Goal: Transaction & Acquisition: Purchase product/service

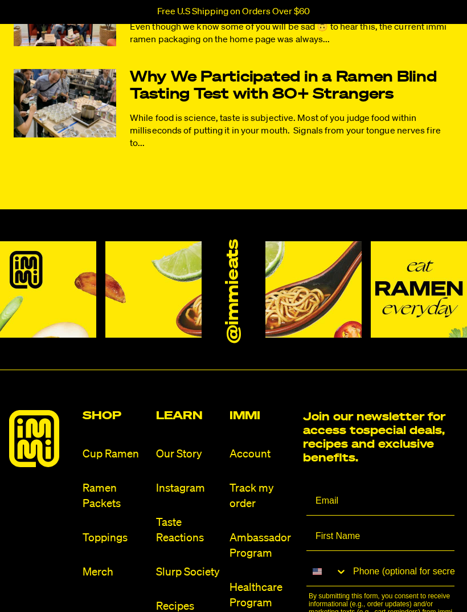
scroll to position [6093, 0]
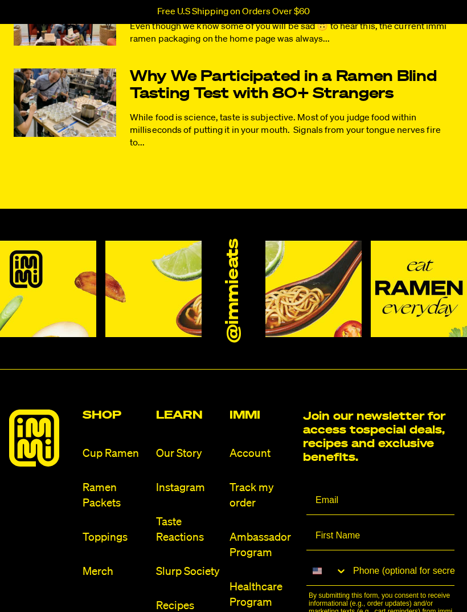
click at [96, 480] on link "Ramen Packets" at bounding box center [115, 495] width 64 height 31
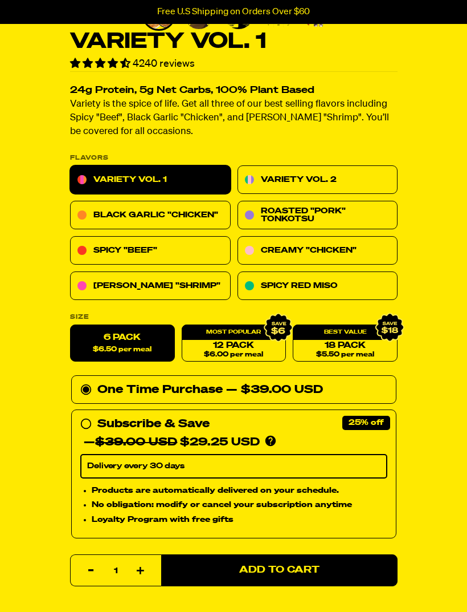
scroll to position [302, 0]
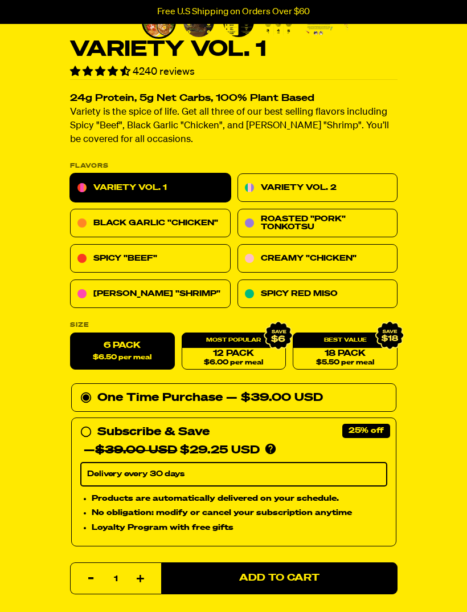
click at [115, 356] on span "$6.50 per meal" at bounding box center [122, 357] width 59 height 7
click at [71, 333] on input "6 Pack $6.50 per meal" at bounding box center [70, 333] width 1 height 1
click at [227, 363] on span "$6.00 per meal" at bounding box center [233, 362] width 59 height 7
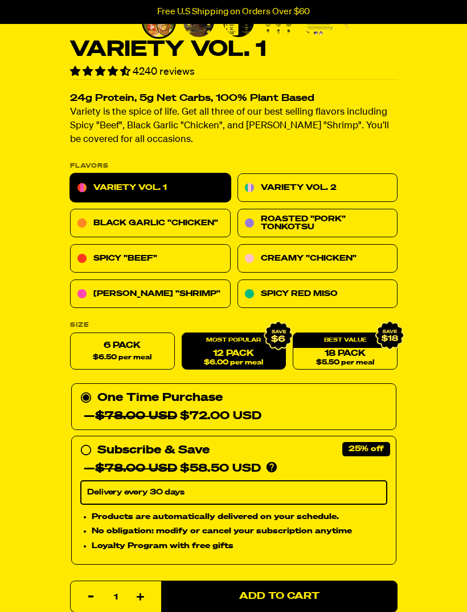
click at [125, 357] on span "$6.50 per meal" at bounding box center [122, 357] width 59 height 7
click at [71, 333] on input "6 Pack $6.50 per meal" at bounding box center [70, 333] width 1 height 1
radio input "true"
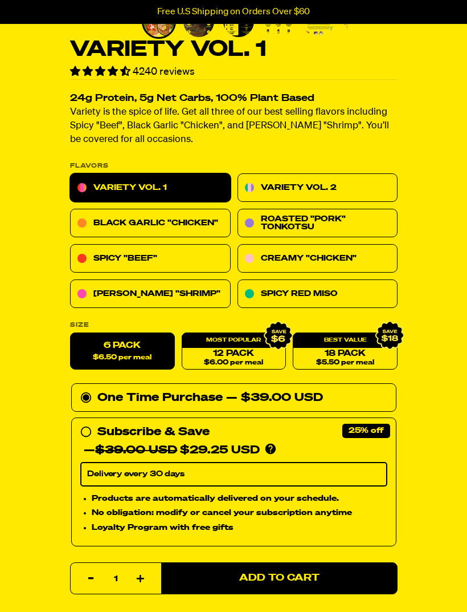
click at [145, 583] on button "Increase item quantity by one" at bounding box center [140, 579] width 23 height 32
click at [91, 577] on icon "button" at bounding box center [91, 579] width 6 height 6
type input "1"
click at [231, 352] on link "12 Pack $6.00 per meal" at bounding box center [233, 351] width 105 height 37
radio input "false"
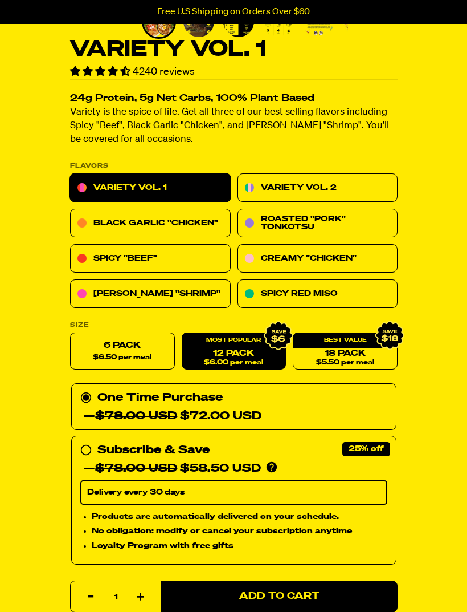
click at [276, 601] on button "Add to Cart" at bounding box center [279, 596] width 237 height 32
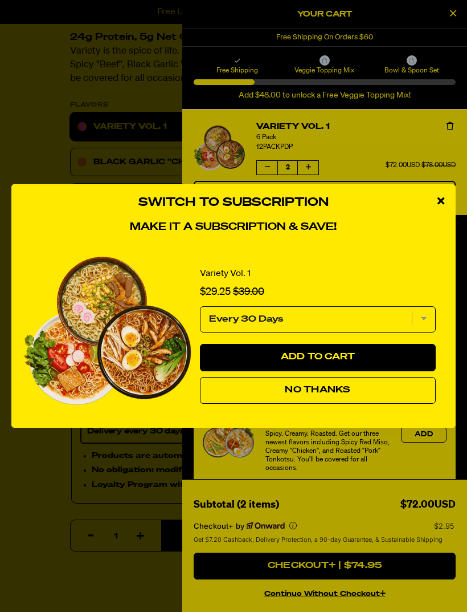
scroll to position [367, 0]
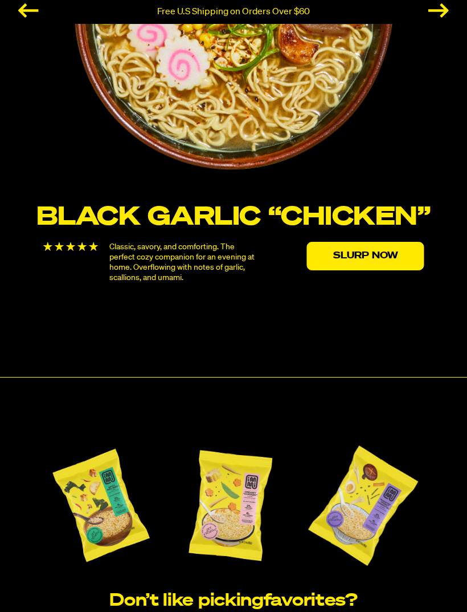
scroll to position [1937, 0]
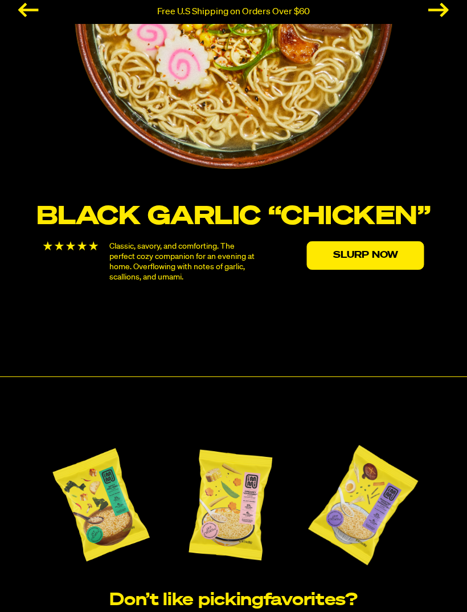
click at [29, 17] on div "Previous slide" at bounding box center [28, 10] width 21 height 14
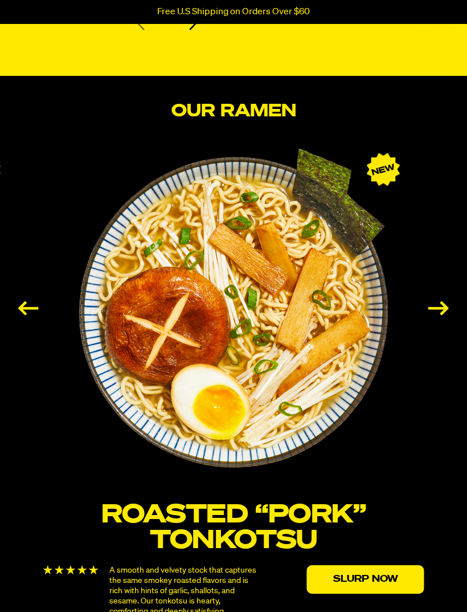
scroll to position [1640, 0]
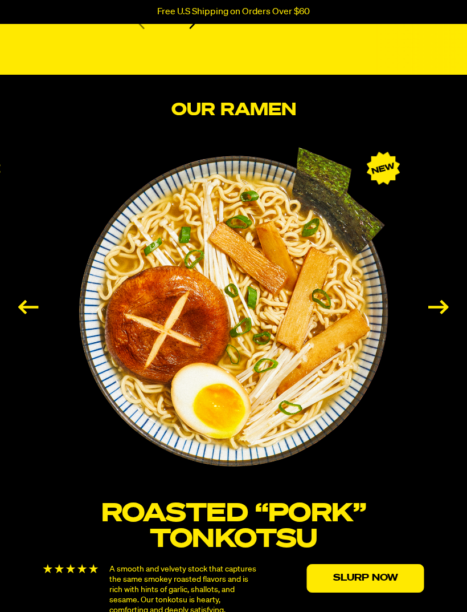
click at [39, 314] on div "Previous slide" at bounding box center [28, 307] width 21 height 14
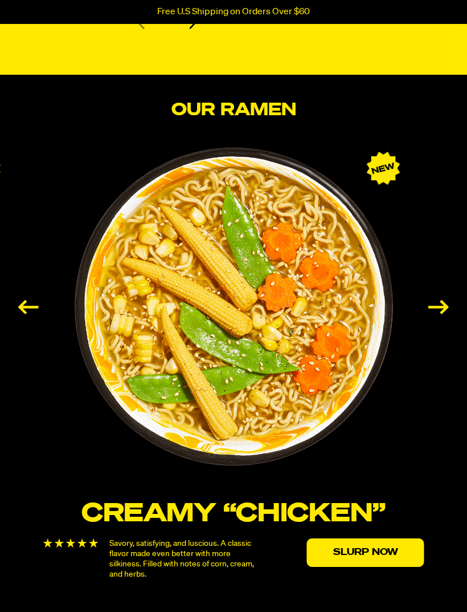
click at [446, 314] on div "Next slide" at bounding box center [439, 307] width 21 height 14
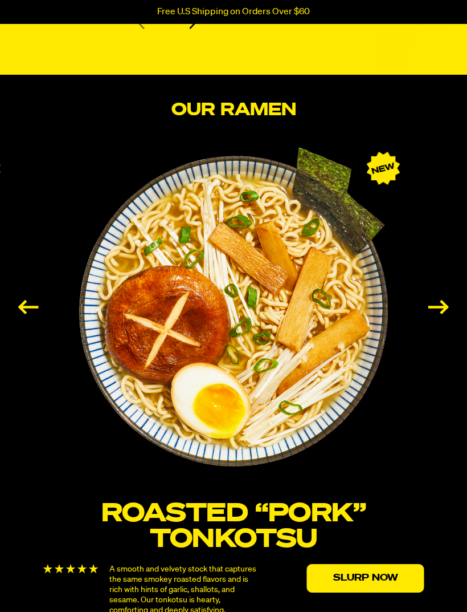
click at [441, 314] on div "Next slide" at bounding box center [439, 307] width 21 height 14
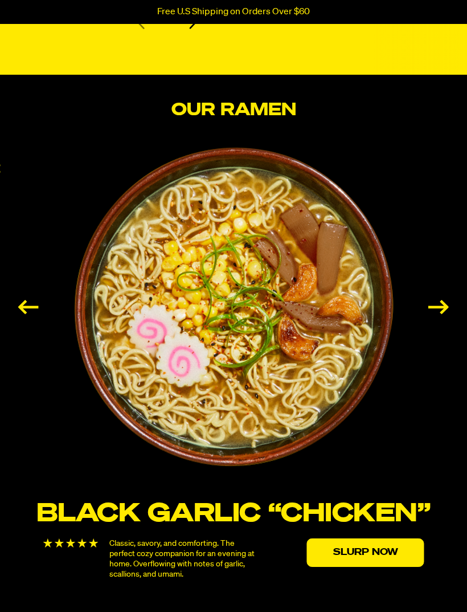
click at [443, 314] on div "Next slide" at bounding box center [439, 307] width 21 height 14
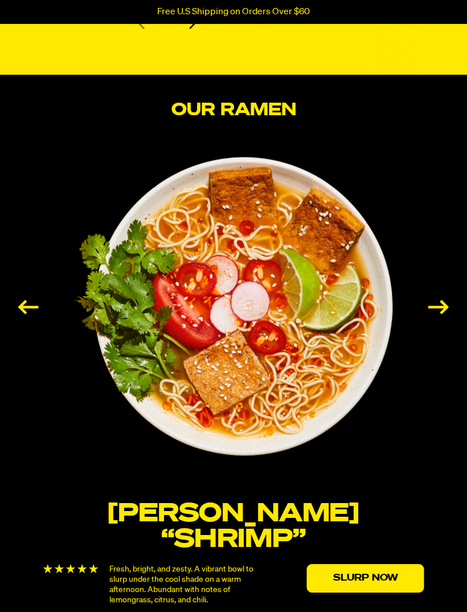
click at [437, 314] on div "Next slide" at bounding box center [439, 307] width 21 height 14
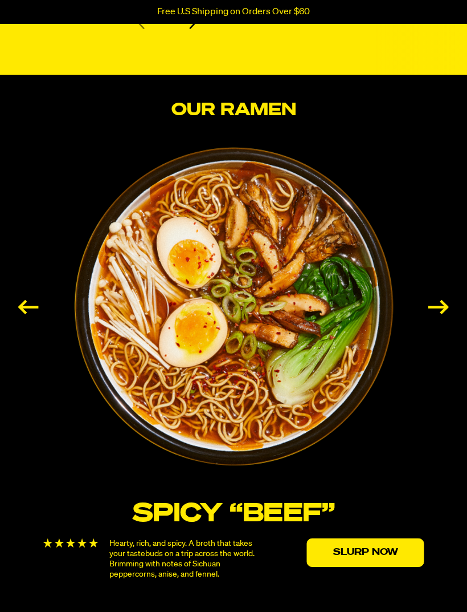
click at [433, 314] on div "Next slide" at bounding box center [439, 307] width 21 height 14
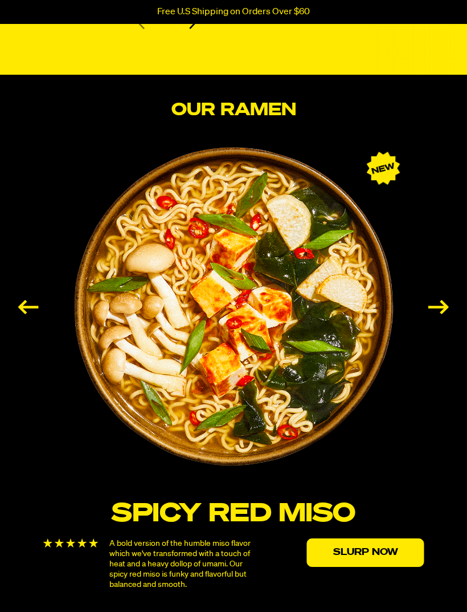
click at [413, 322] on link "4 / 6" at bounding box center [234, 324] width 396 height 355
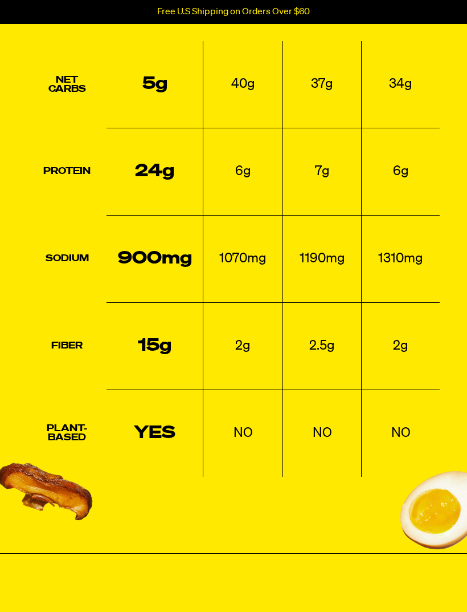
scroll to position [2775, 0]
